Goal: Information Seeking & Learning: Learn about a topic

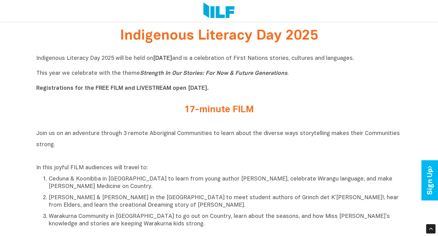
scroll to position [187, 0]
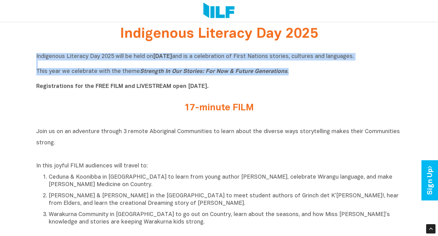
drag, startPoint x: 36, startPoint y: 56, endPoint x: 287, endPoint y: 72, distance: 251.6
copy p "Indigenous Literacy Day 2025 will be held on Wednesday 3 September and is a cel…"
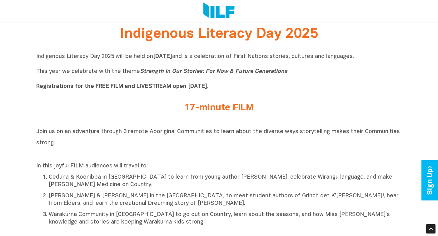
click at [79, 178] on p "Ceduna & Koonibba in [GEOGRAPHIC_DATA] to learn from young author [PERSON_NAME]…" at bounding box center [225, 181] width 353 height 15
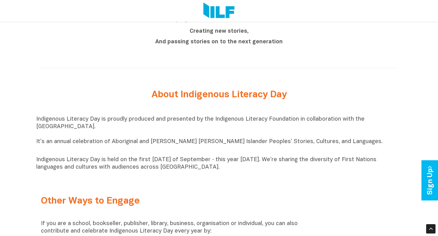
scroll to position [593, 0]
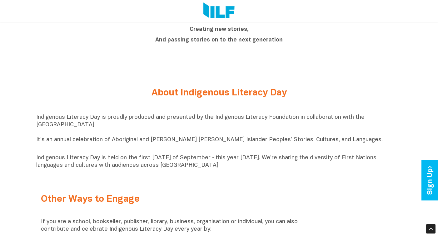
click at [41, 123] on p "Indigenous Literacy Day is proudly produced and presented by the Indigenous Lit…" at bounding box center [218, 132] width 365 height 37
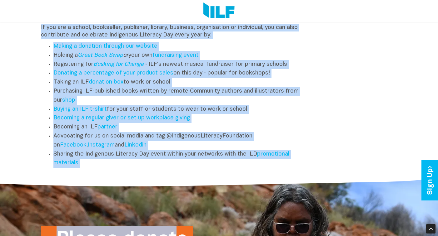
scroll to position [796, 0]
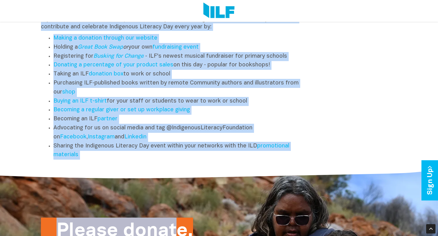
drag, startPoint x: 37, startPoint y: 26, endPoint x: 163, endPoint y: 155, distance: 180.6
copy div "Indigenous Literacy Day is proudly produced and presented by the Indigenous Lit…"
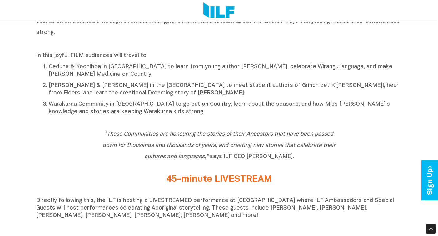
scroll to position [234, 0]
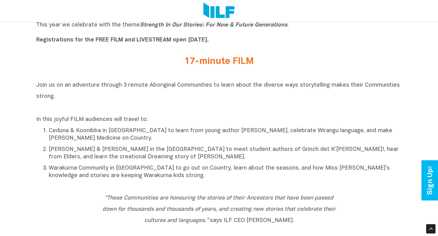
click at [73, 128] on div "In this joyful FILM audiences will travel to: Ceduna & Koonibba in South Austra…" at bounding box center [218, 148] width 365 height 64
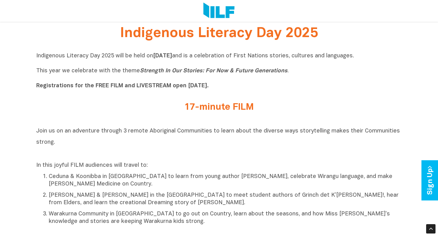
scroll to position [171, 0]
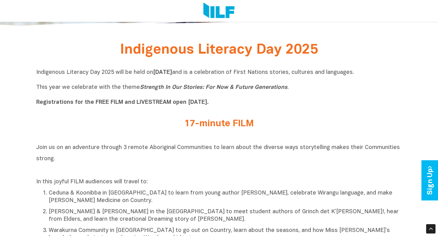
click at [177, 88] on icon "Strength In Our Stories: For Now & Future Generations" at bounding box center [213, 87] width 147 height 5
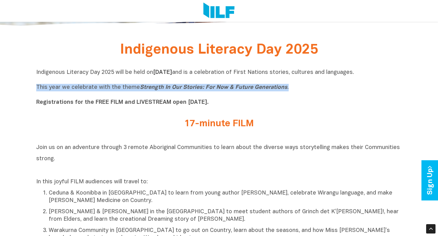
drag, startPoint x: 294, startPoint y: 87, endPoint x: 33, endPoint y: 85, distance: 261.1
copy p "This year we celebrate with the theme Strength In Our Stories: For Now & Future…"
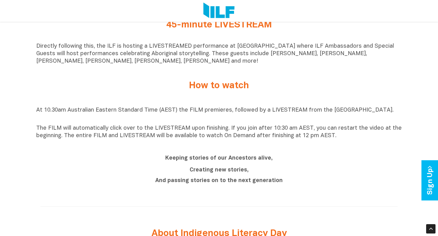
click at [192, 125] on div "At 10.30am Australian Eastern Standard Time (AEST) the FILM premieres, followed…" at bounding box center [218, 123] width 365 height 33
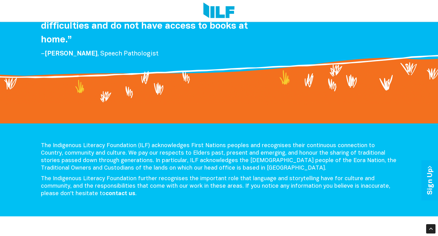
scroll to position [1278, 0]
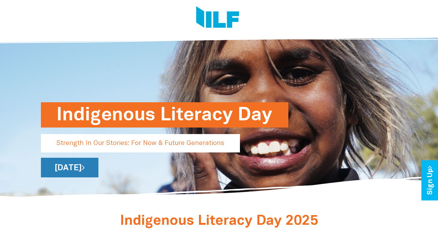
drag, startPoint x: 166, startPoint y: 153, endPoint x: 159, endPoint y: 158, distance: 8.2
click at [166, 153] on p "Strength In Our Stories: For Now & Future Generations" at bounding box center [140, 143] width 199 height 18
click at [98, 176] on link "[DATE]" at bounding box center [69, 168] width 57 height 20
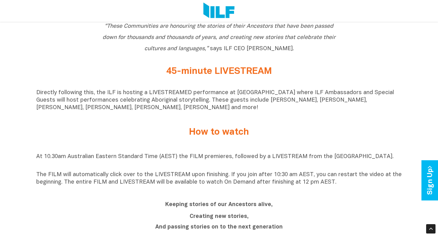
scroll to position [562, 0]
